Goal: Find specific page/section: Find specific page/section

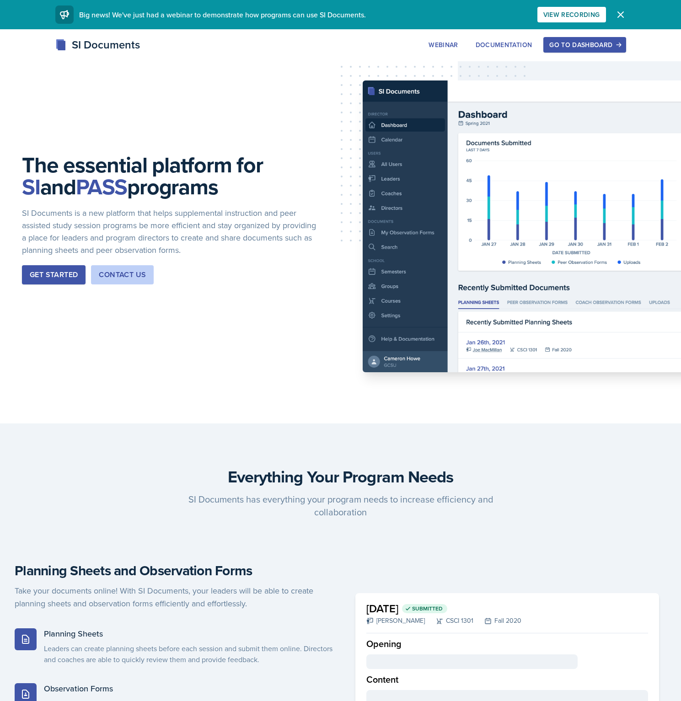
click at [557, 48] on div "Go to Dashboard" at bounding box center [584, 44] width 70 height 7
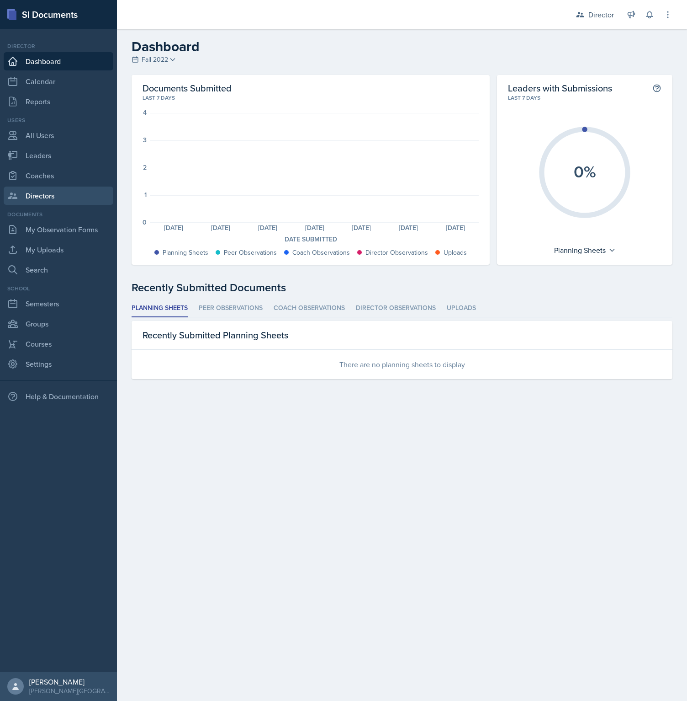
click at [69, 202] on link "Directors" at bounding box center [59, 195] width 110 height 18
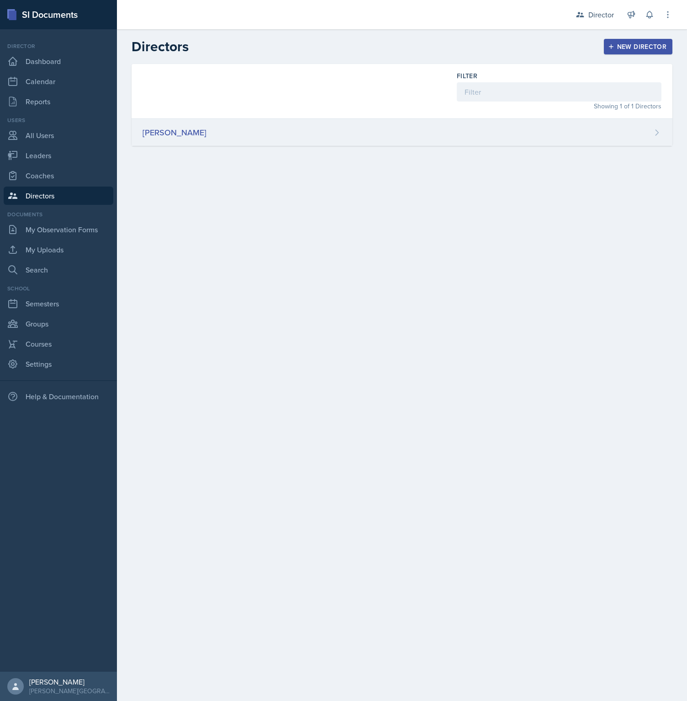
click at [197, 139] on div "[PERSON_NAME]" at bounding box center [402, 132] width 541 height 27
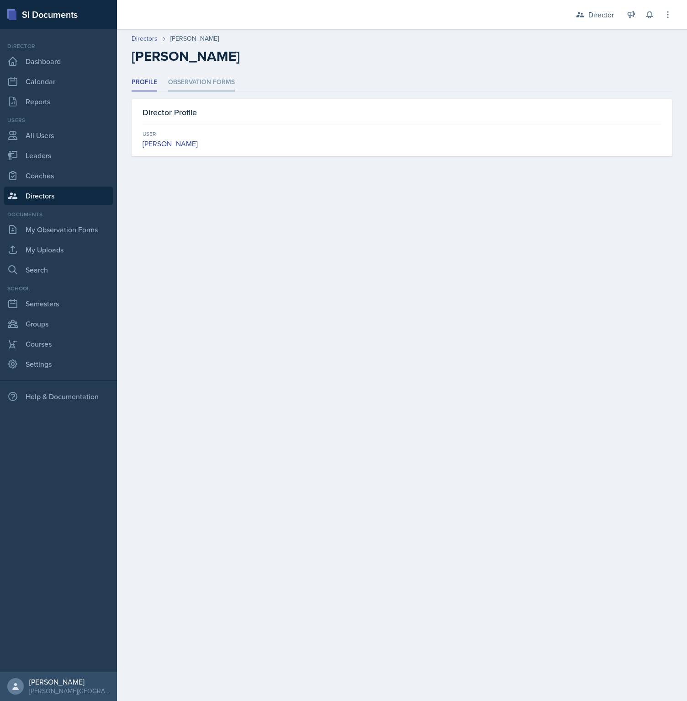
click at [194, 89] on li "Observation Forms" at bounding box center [201, 83] width 67 height 18
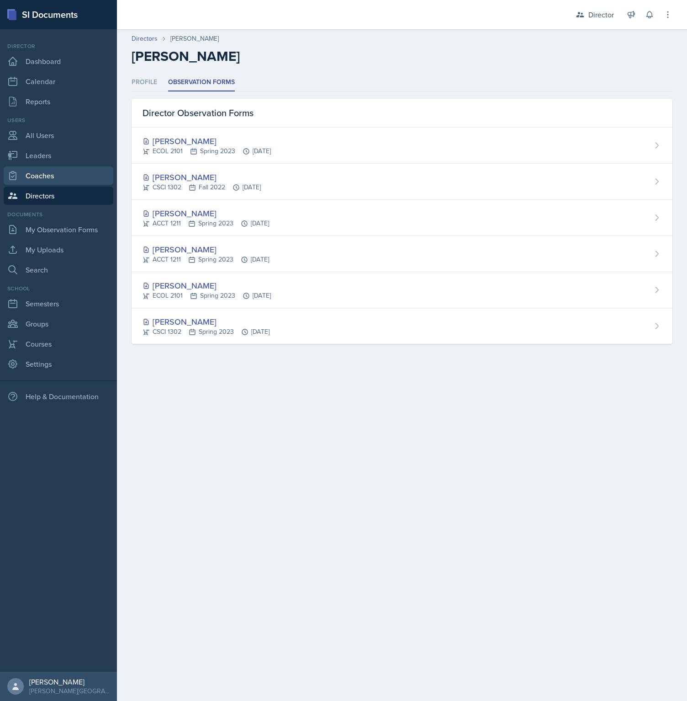
click at [39, 176] on link "Coaches" at bounding box center [59, 175] width 110 height 18
select select "84c9604b-59c1-449c-a1f2-e1c2fece5547"
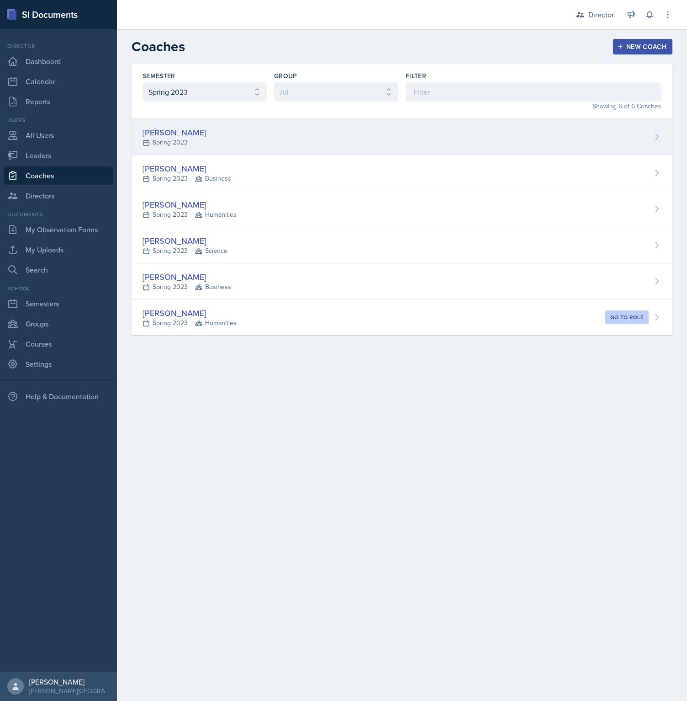
click at [196, 138] on div "[PERSON_NAME] Spring 2023" at bounding box center [402, 137] width 541 height 36
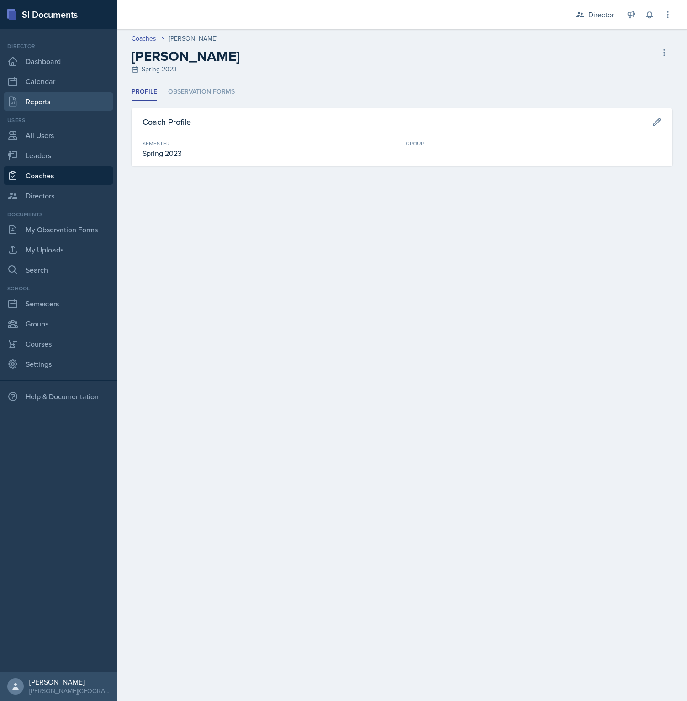
click at [58, 96] on link "Reports" at bounding box center [59, 101] width 110 height 18
